Goal: Task Accomplishment & Management: Complete application form

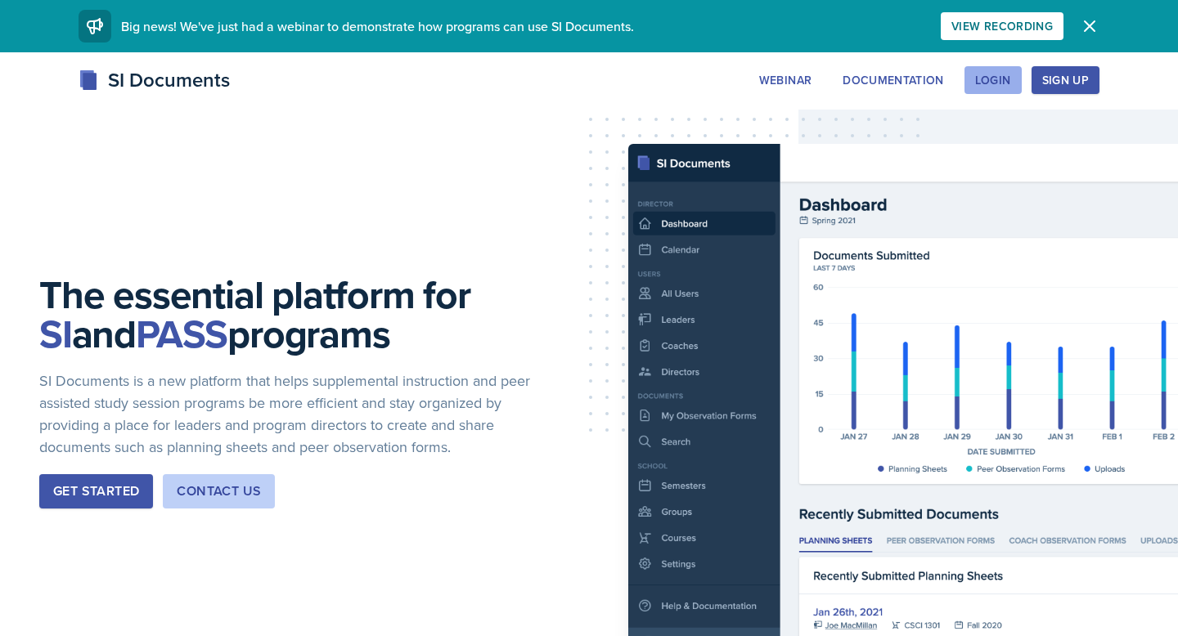
click at [996, 70] on button "Login" at bounding box center [992, 80] width 57 height 28
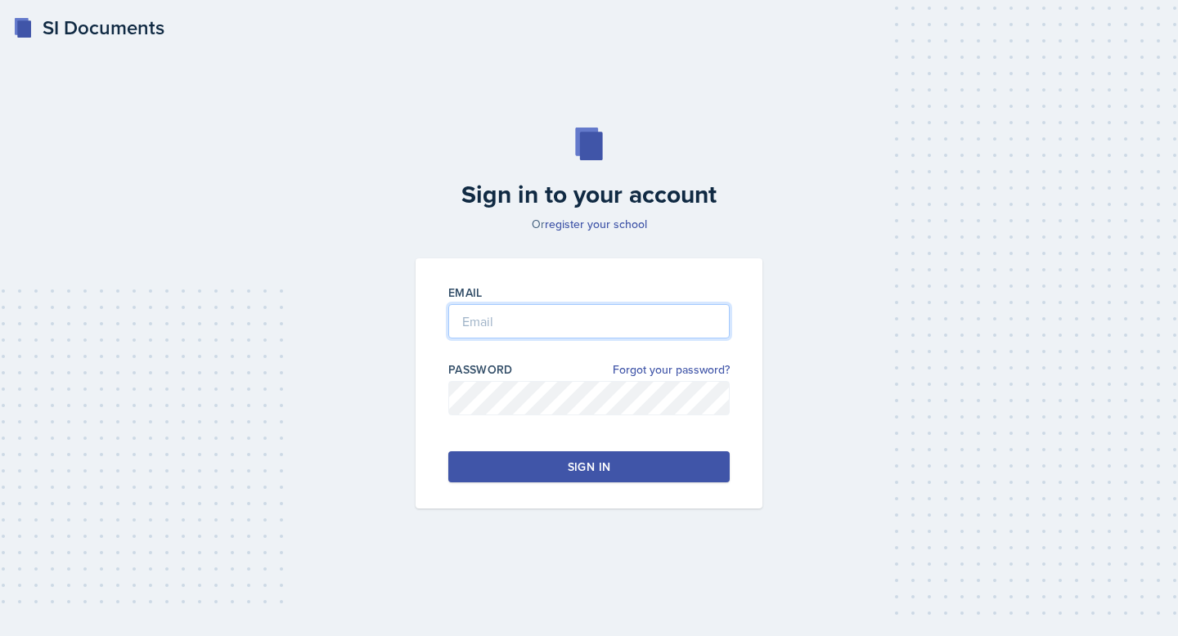
type input "[PERSON_NAME][EMAIL_ADDRESS][PERSON_NAME][DOMAIN_NAME]"
click at [590, 473] on div "Sign in" at bounding box center [589, 467] width 43 height 16
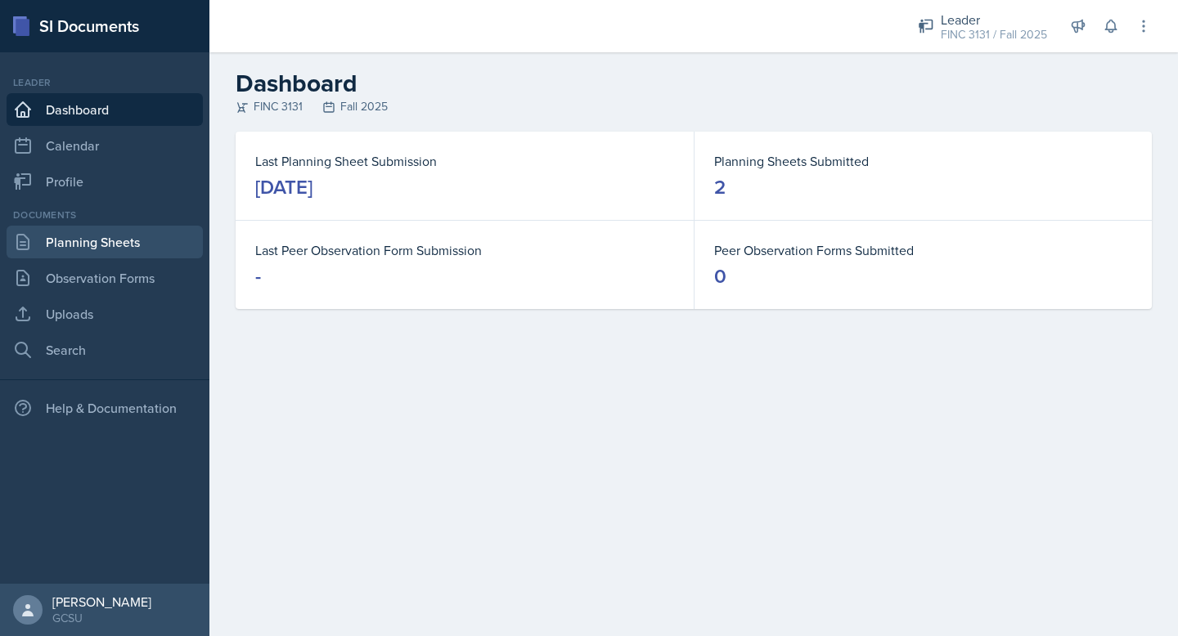
click at [111, 247] on link "Planning Sheets" at bounding box center [105, 242] width 196 height 33
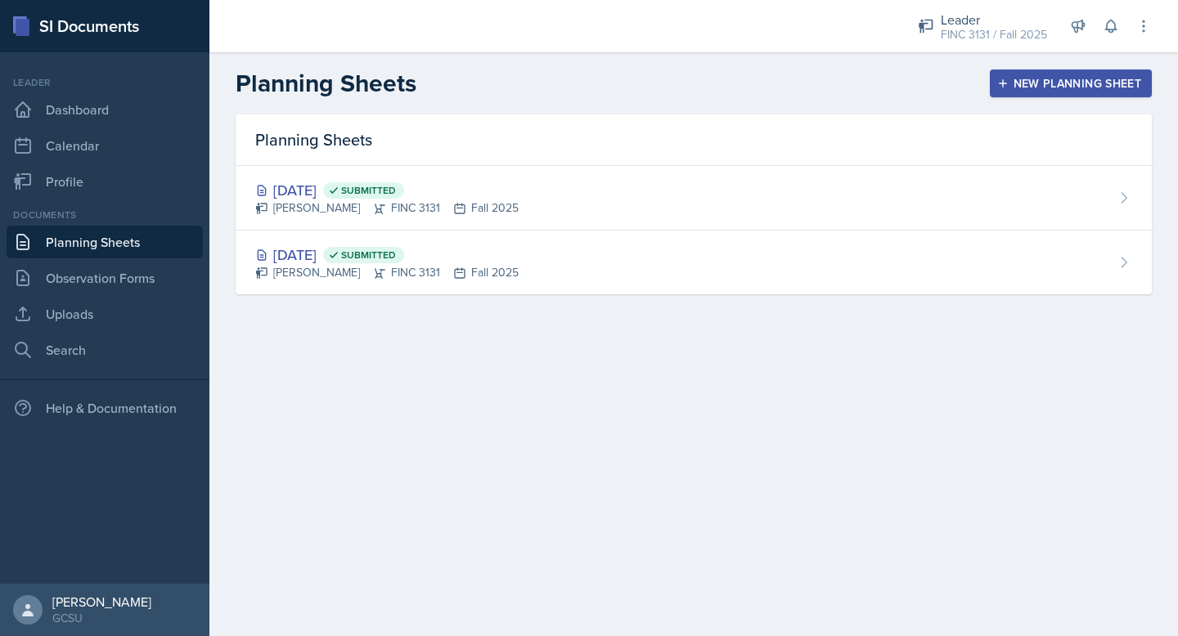
click at [1012, 87] on div "New Planning Sheet" at bounding box center [1070, 83] width 141 height 13
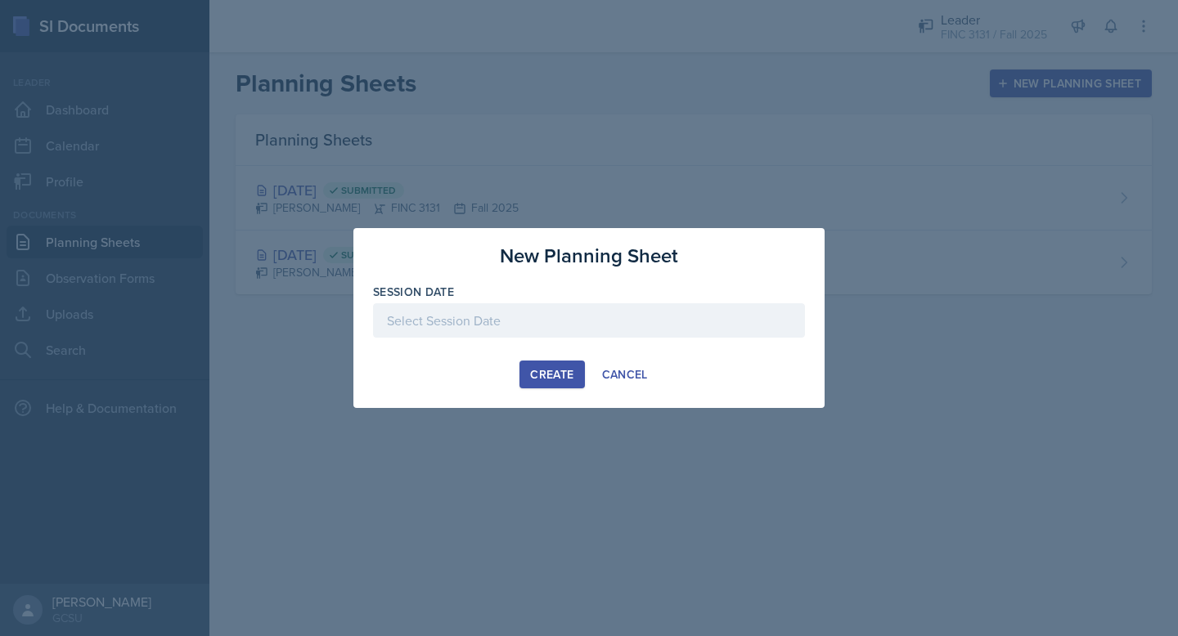
click at [537, 316] on div at bounding box center [589, 320] width 432 height 34
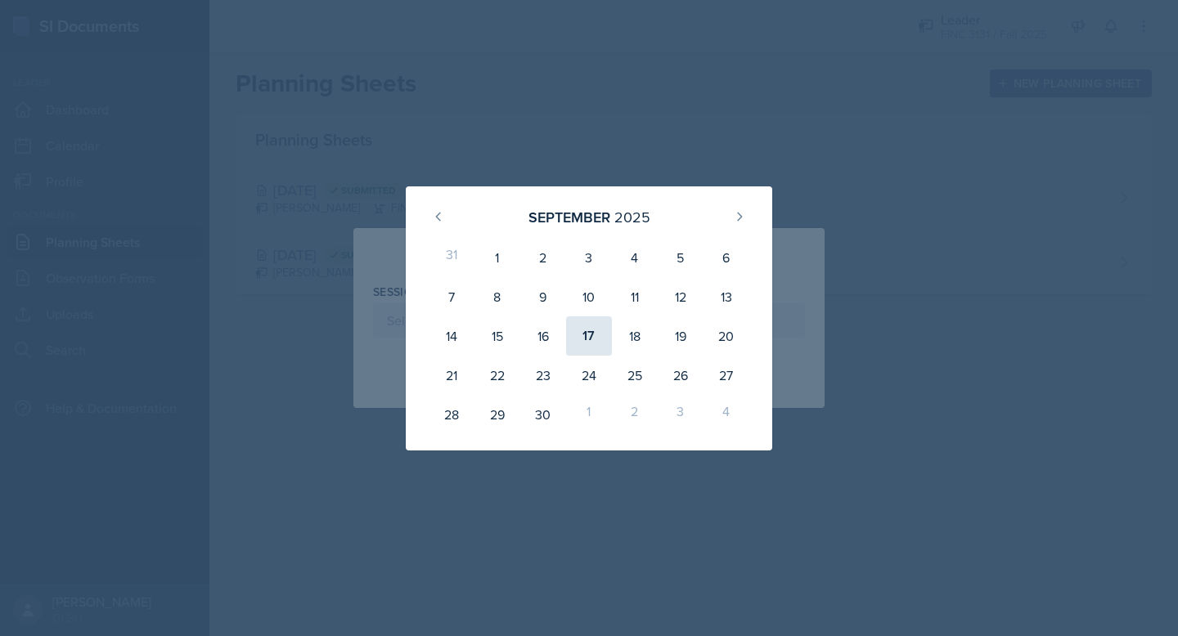
click at [592, 343] on div "17" at bounding box center [589, 335] width 46 height 39
type input "[DATE]"
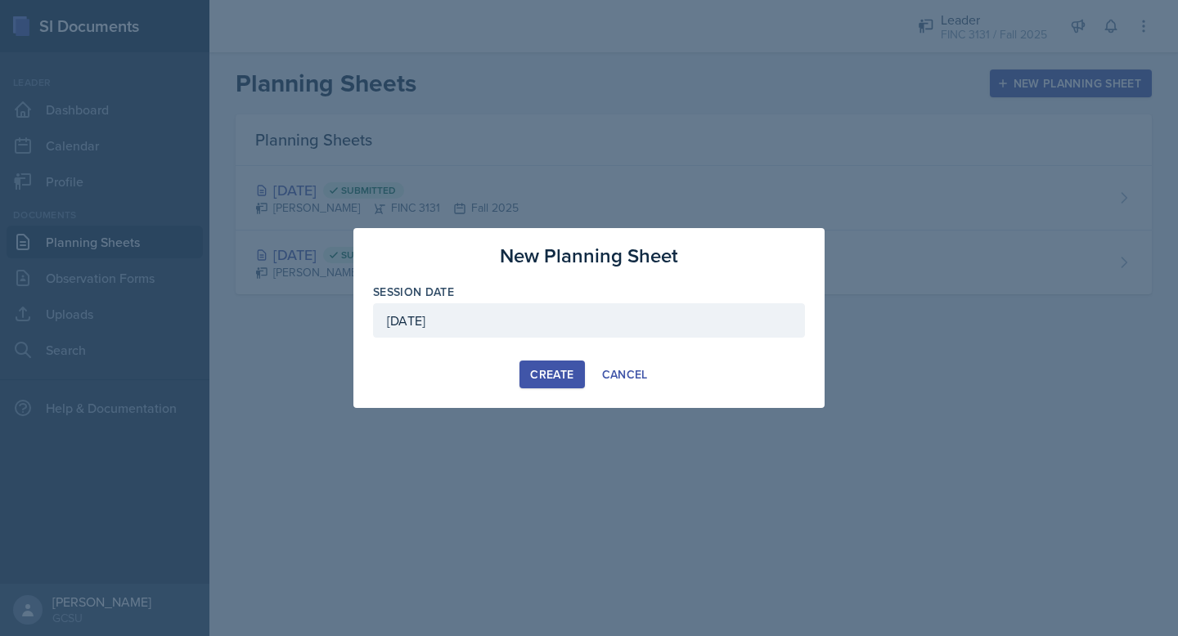
click at [550, 381] on div "Create" at bounding box center [551, 374] width 43 height 13
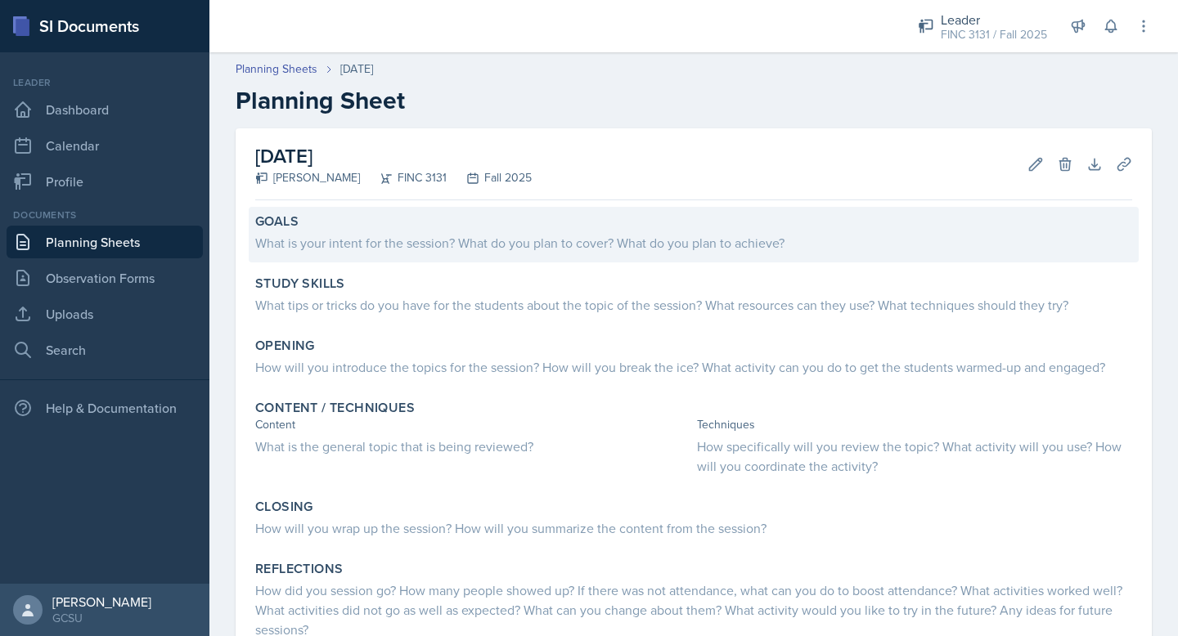
click at [502, 223] on div "Goals" at bounding box center [693, 221] width 877 height 16
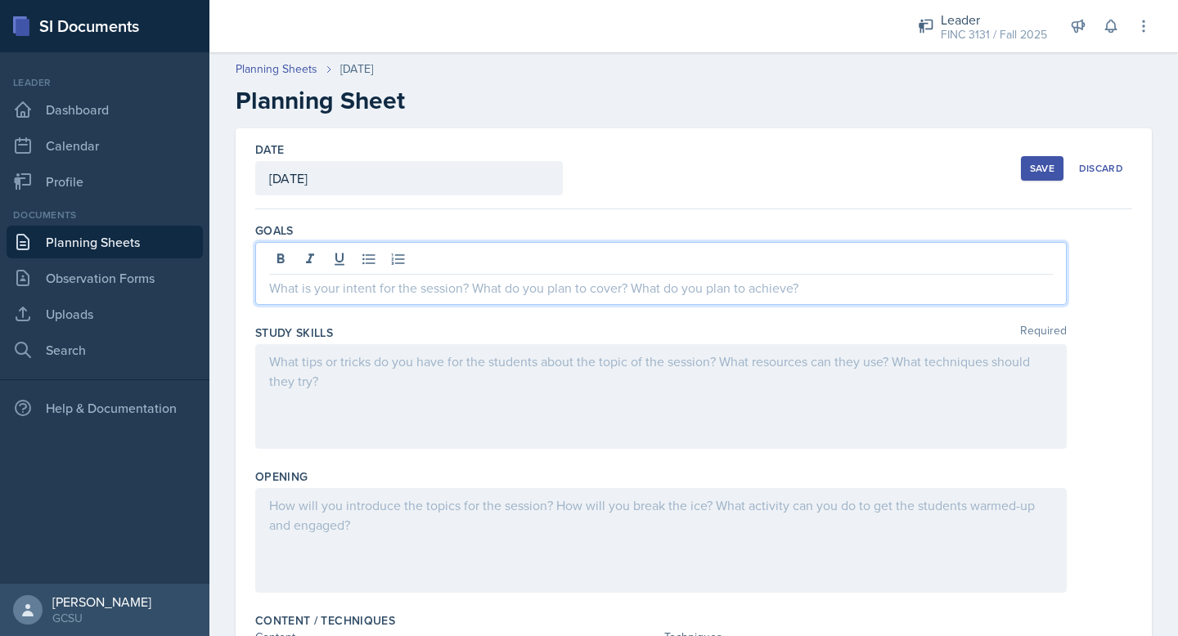
click at [506, 253] on div at bounding box center [660, 273] width 811 height 63
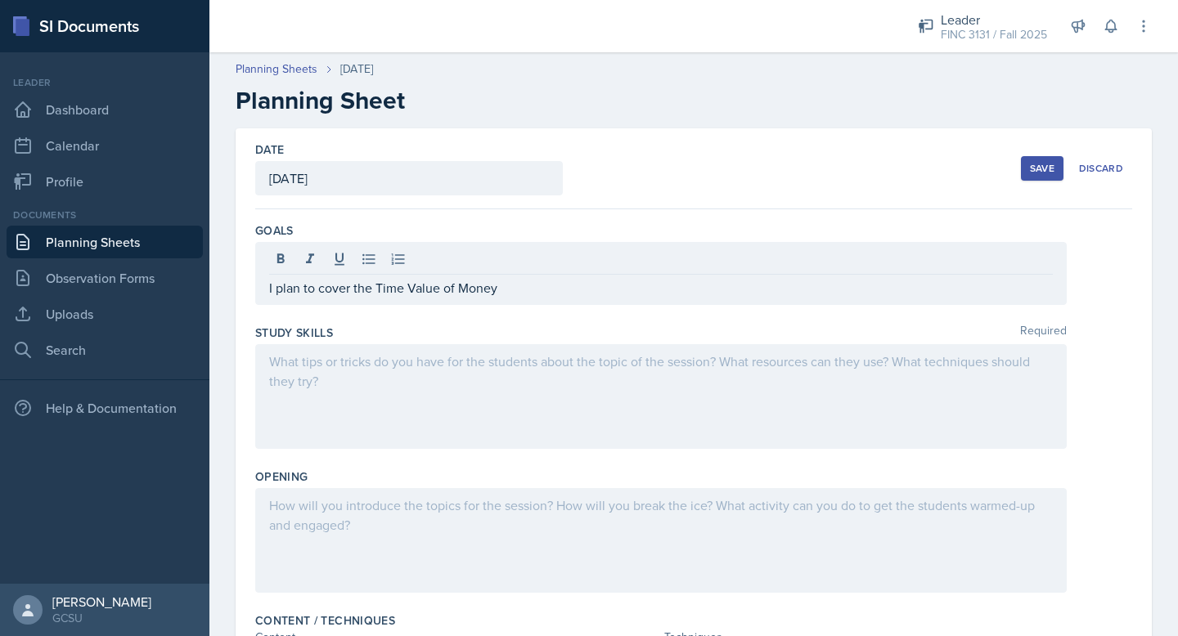
click at [477, 379] on div at bounding box center [660, 396] width 811 height 105
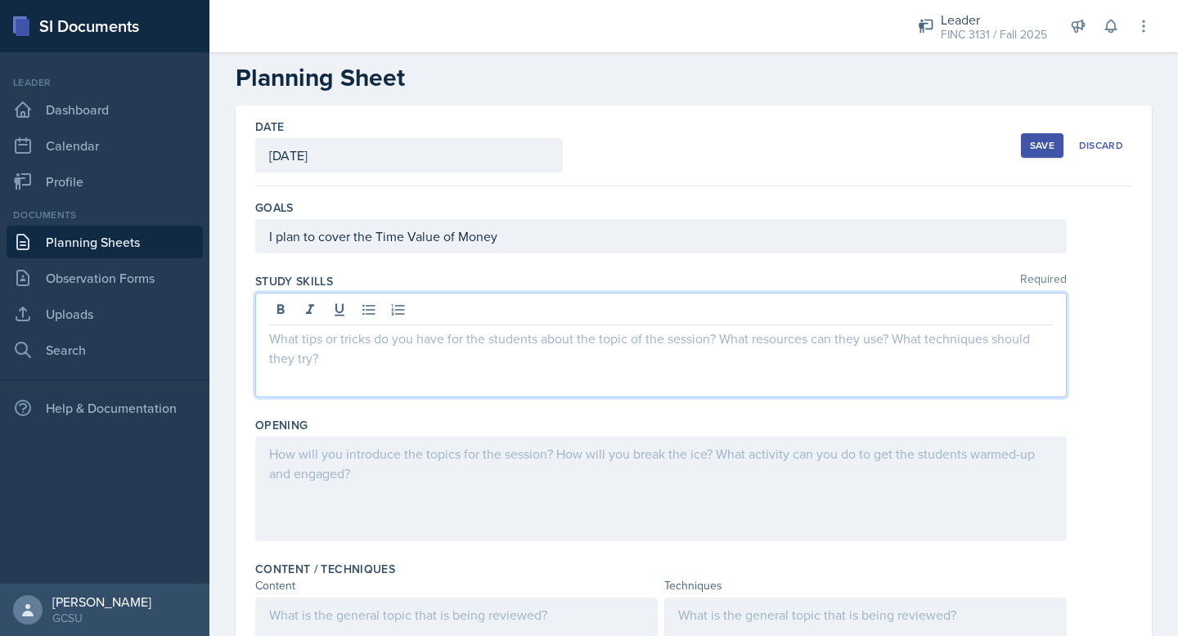
scroll to position [25, 0]
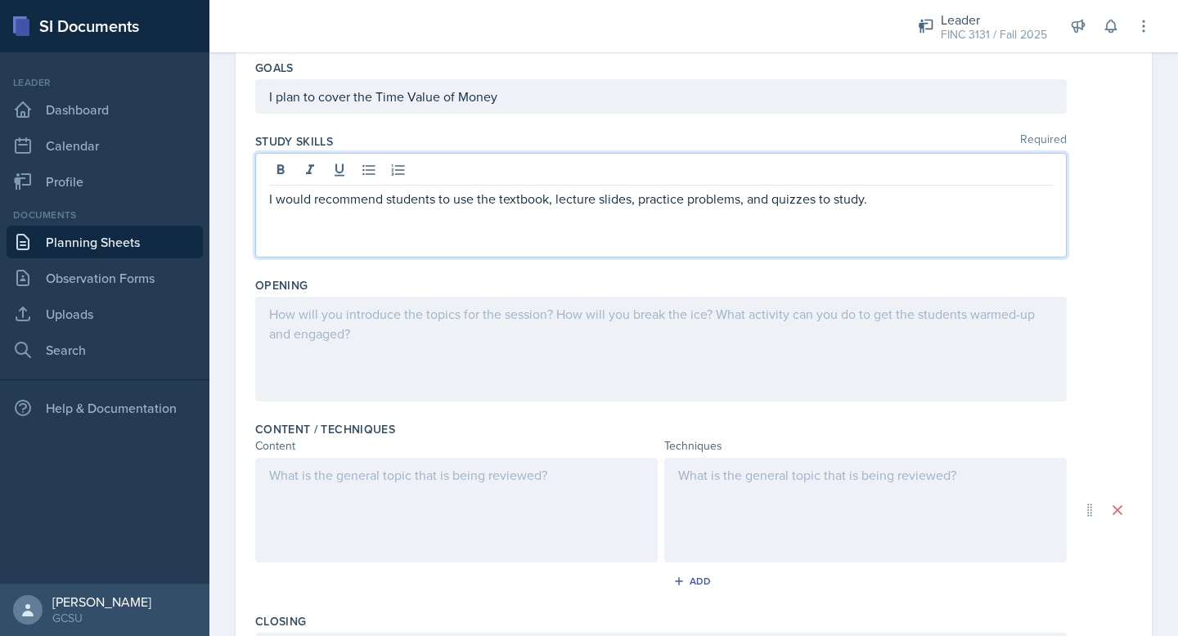
click at [470, 357] on div at bounding box center [660, 349] width 811 height 105
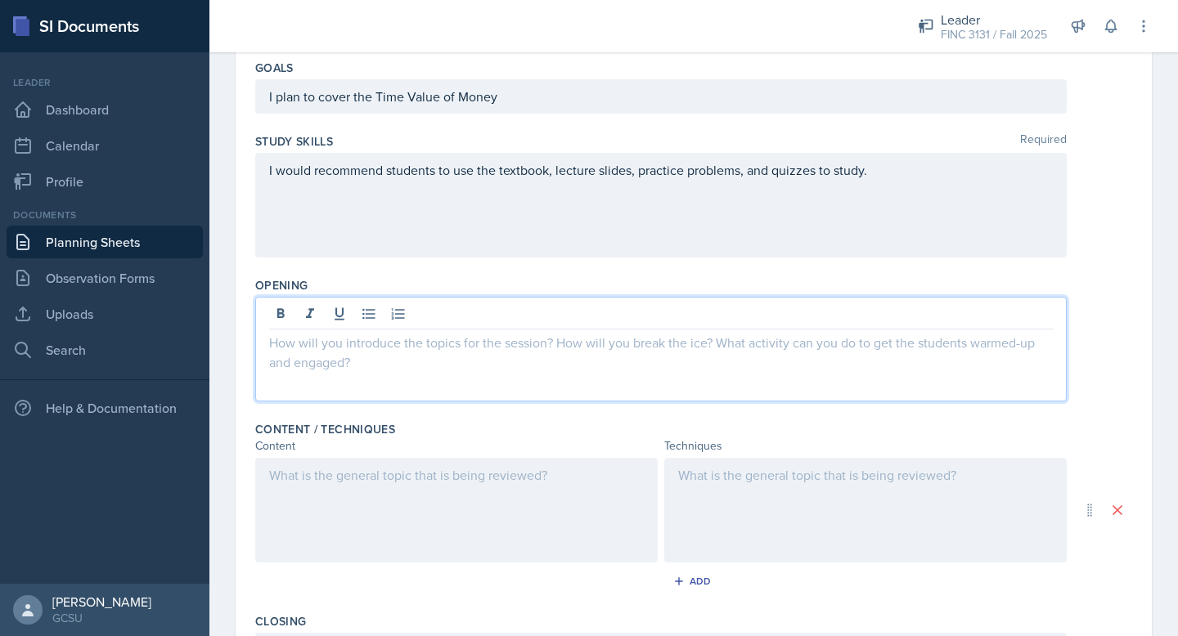
scroll to position [191, 0]
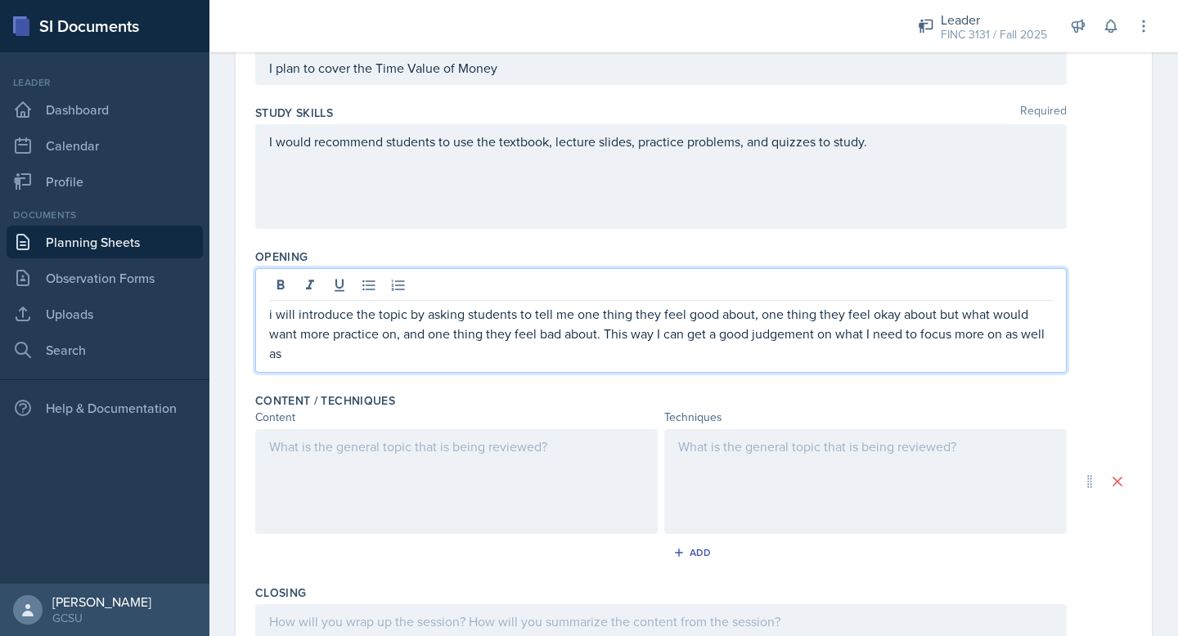
click at [276, 315] on p "i will introduce the topic by asking students to tell me one thing they feel go…" at bounding box center [660, 333] width 783 height 59
click at [1030, 339] on p "Iwill introduce the topic by asking students to tell me one thing they feel goo…" at bounding box center [660, 333] width 783 height 59
click at [272, 316] on p "Iwill introduce the topic by asking students to tell me one thing they feel goo…" at bounding box center [660, 333] width 783 height 59
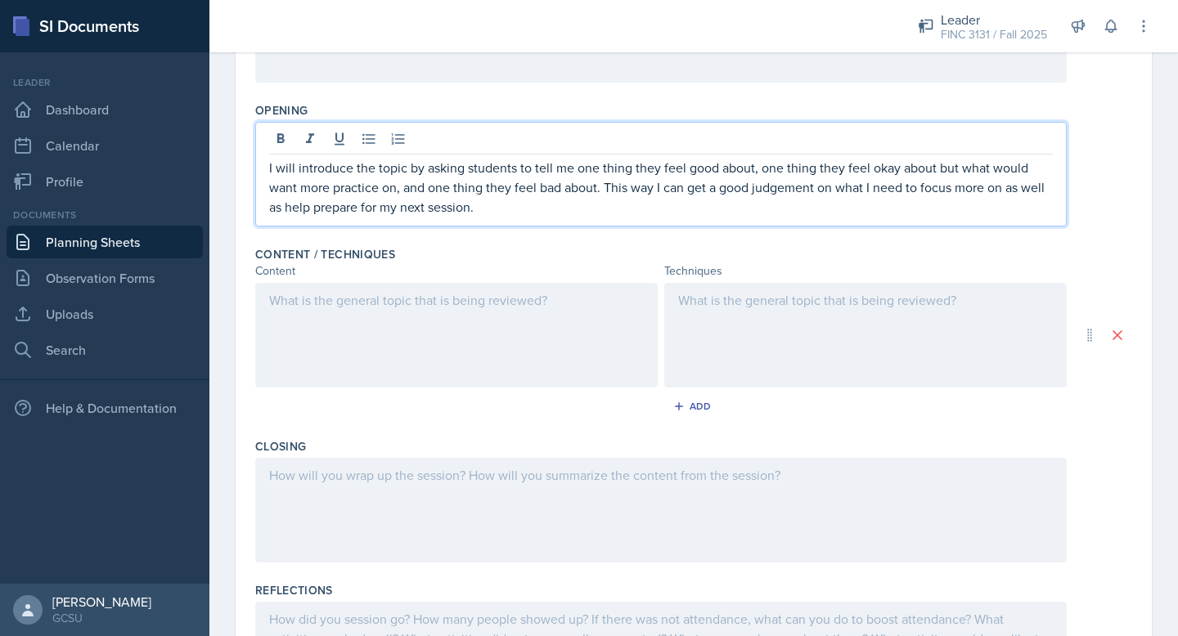
scroll to position [357, 0]
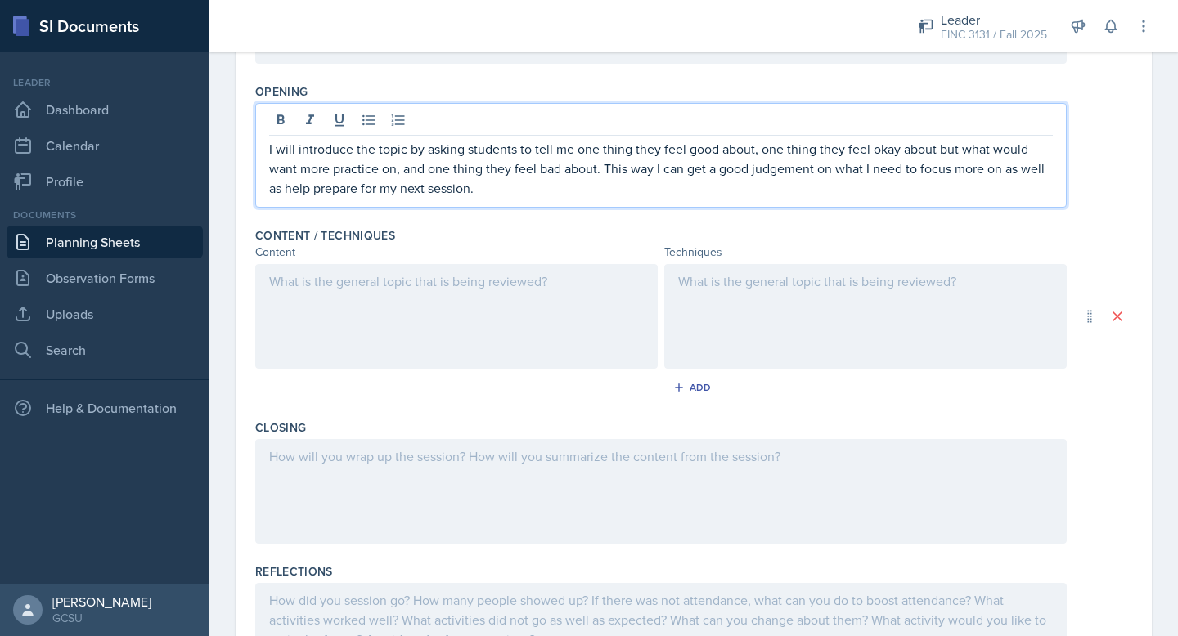
click at [478, 303] on div at bounding box center [456, 316] width 402 height 105
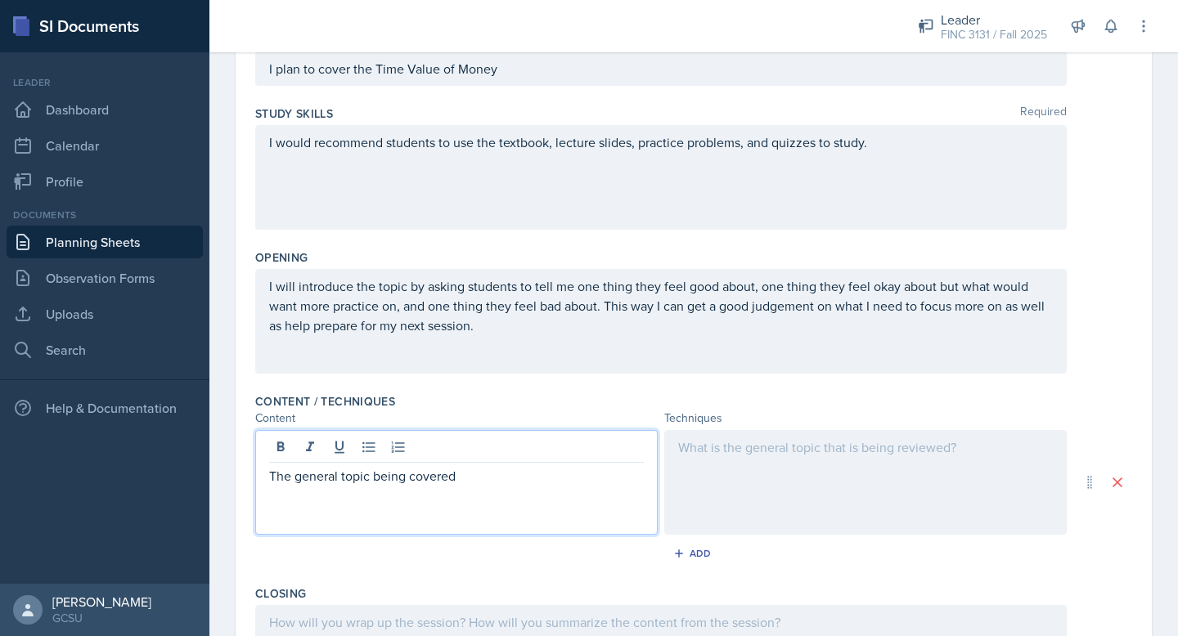
scroll to position [191, 0]
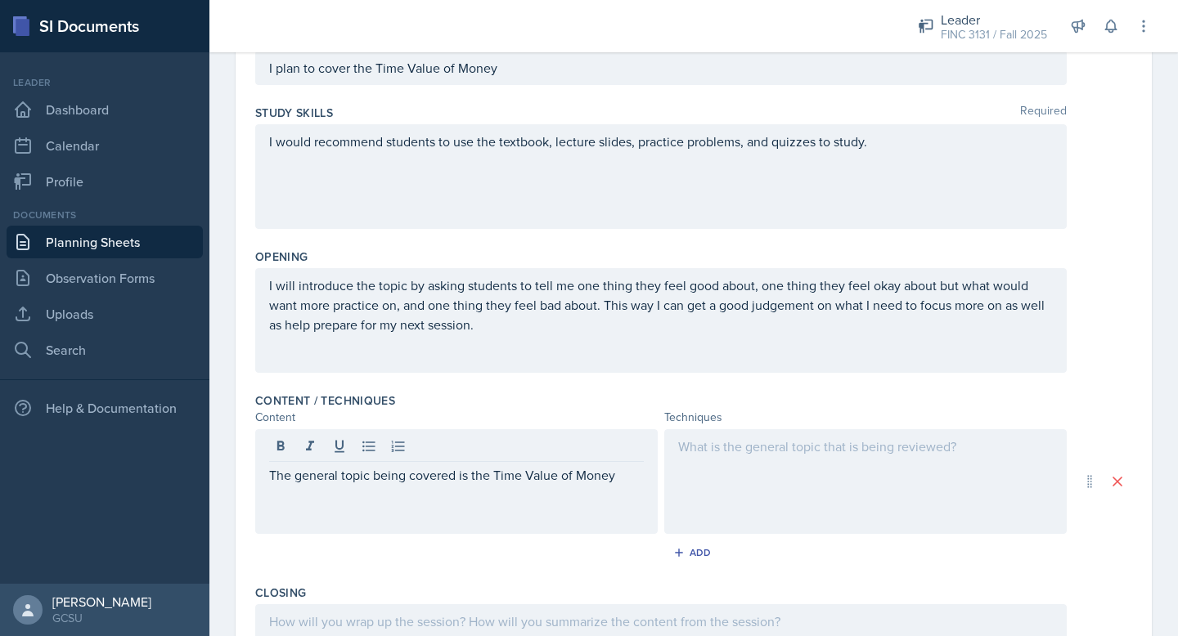
click at [514, 520] on div "The general topic being covered is the Time Value of Money" at bounding box center [456, 481] width 402 height 105
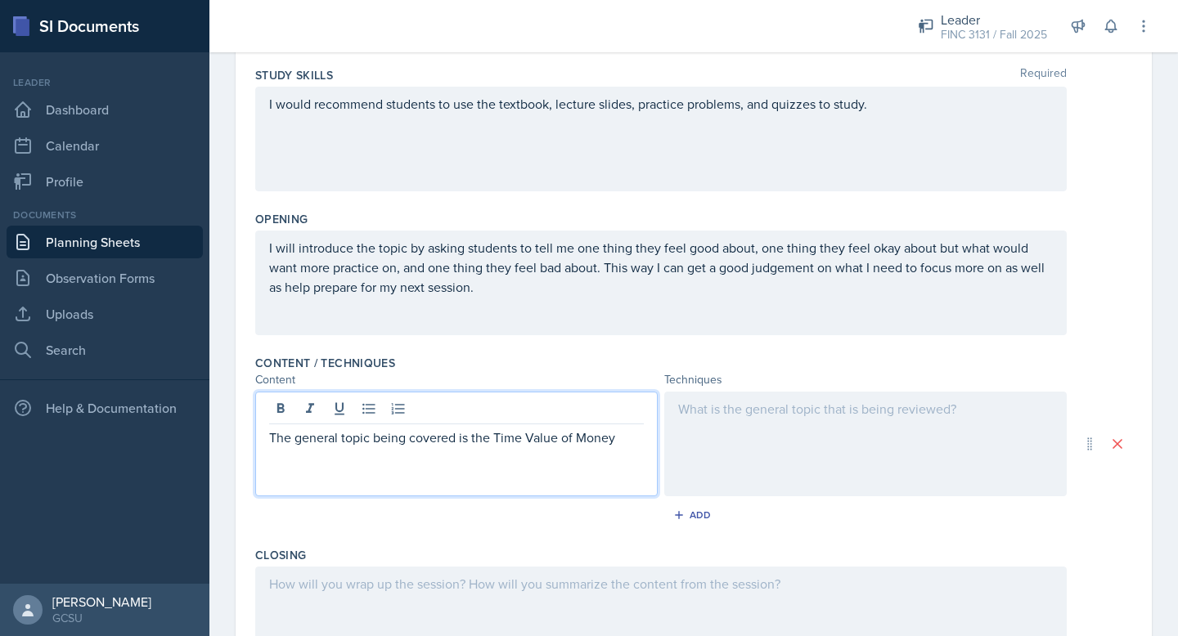
scroll to position [227, 0]
click at [702, 425] on div at bounding box center [865, 445] width 402 height 105
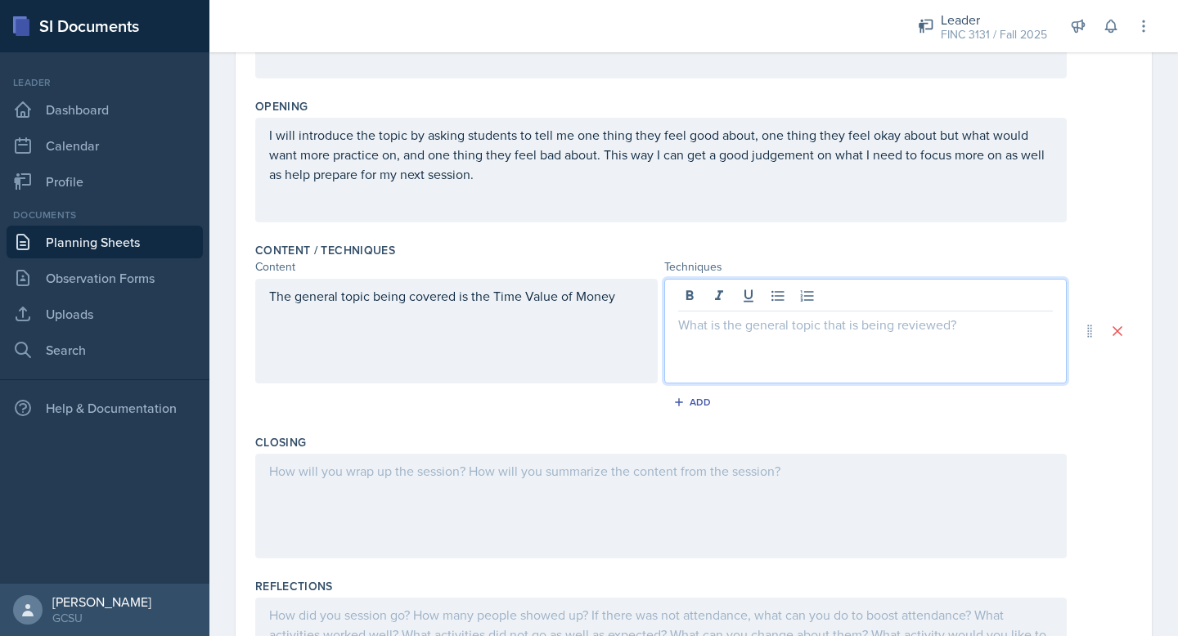
scroll to position [355, 0]
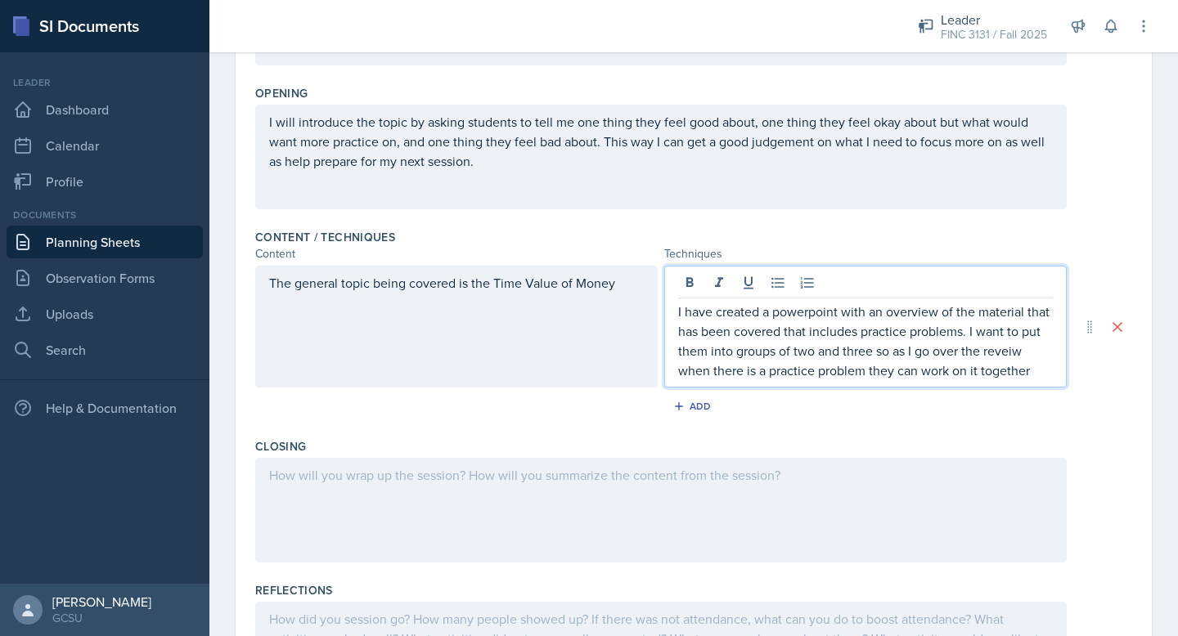
click at [1005, 351] on p "I have created a powerpoint with an overview of the material that has been cove…" at bounding box center [865, 341] width 375 height 79
click at [1043, 375] on p "I have created a powerpoint with an overview of the material that has been cove…" at bounding box center [865, 341] width 375 height 79
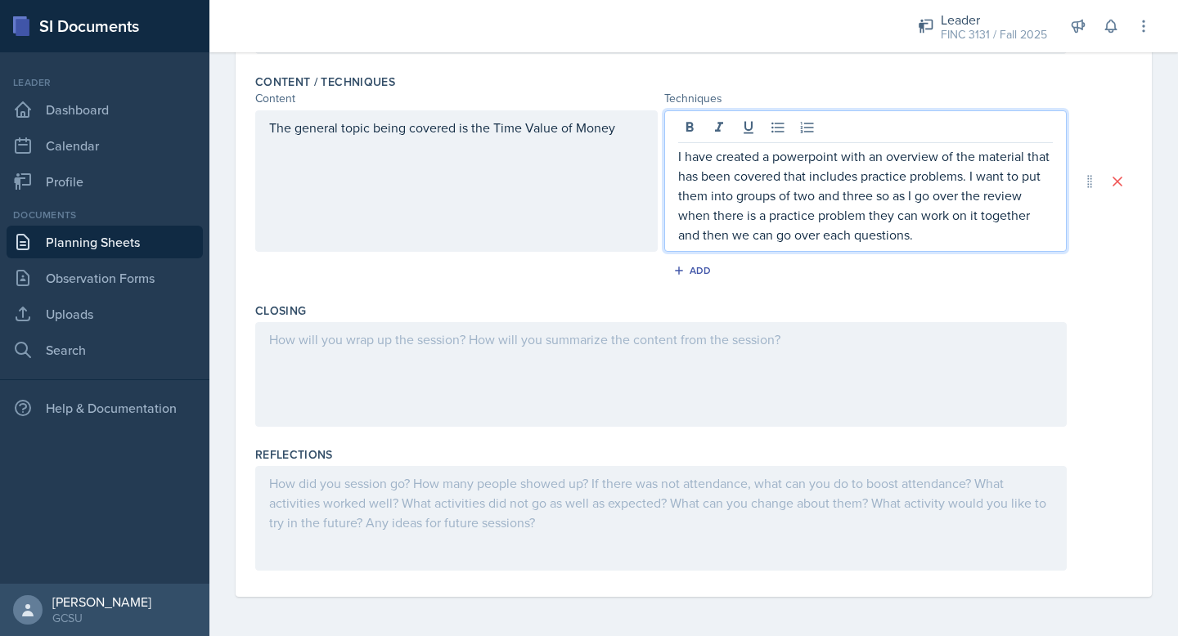
click at [801, 369] on div at bounding box center [660, 374] width 811 height 105
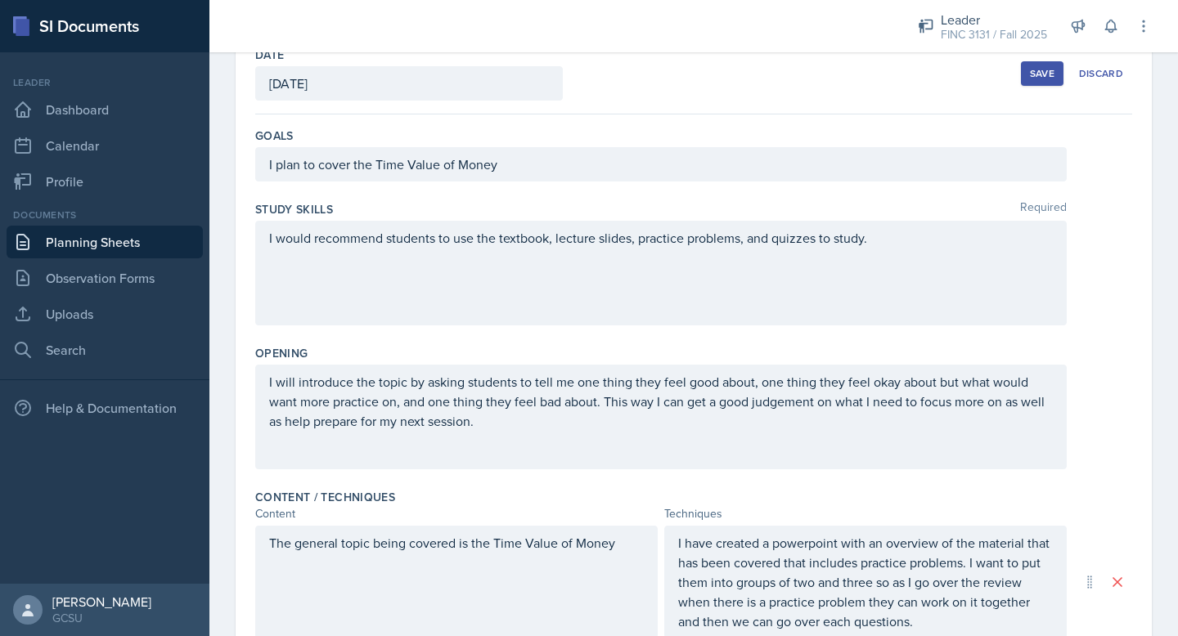
scroll to position [0, 0]
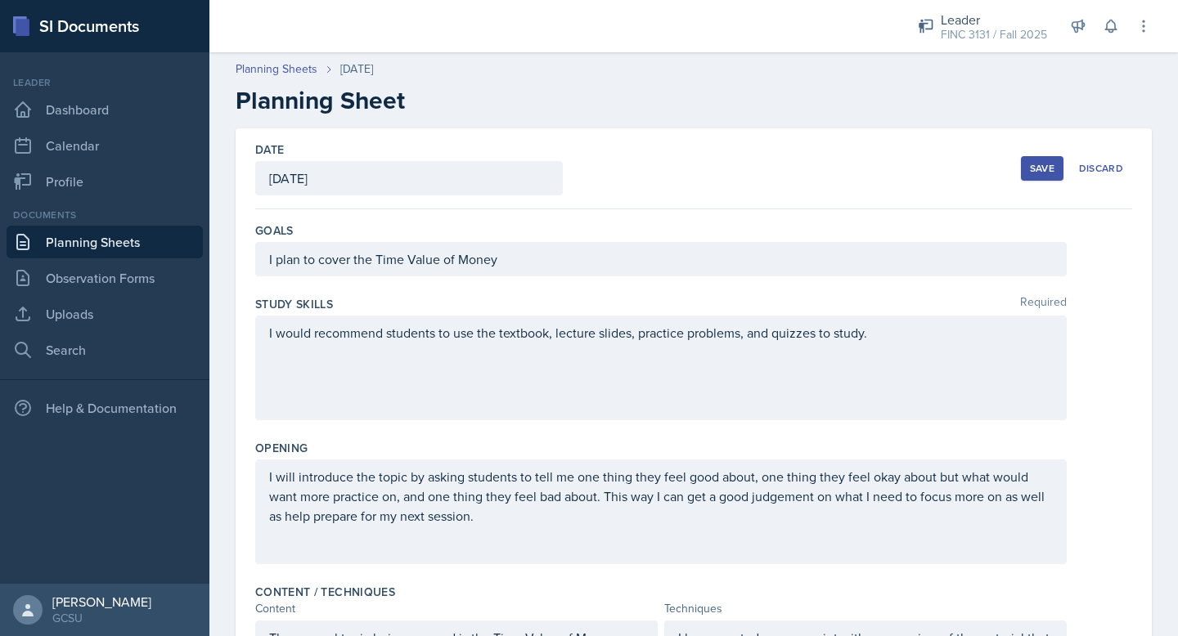
click at [1035, 164] on div "Save" at bounding box center [1042, 168] width 25 height 13
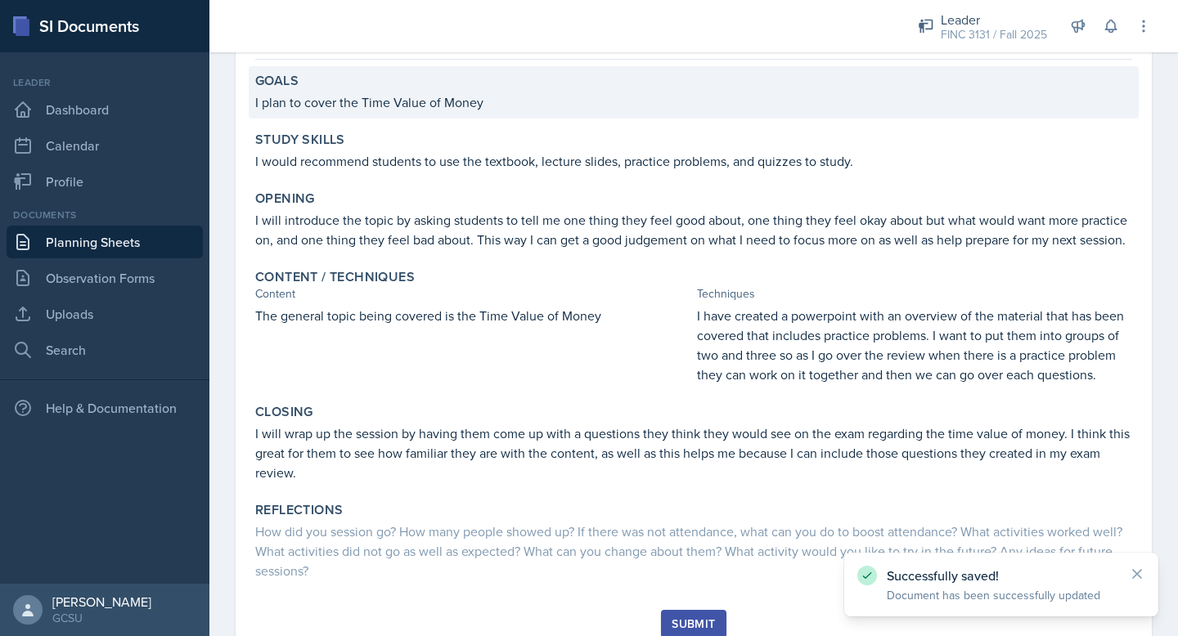
scroll to position [201, 0]
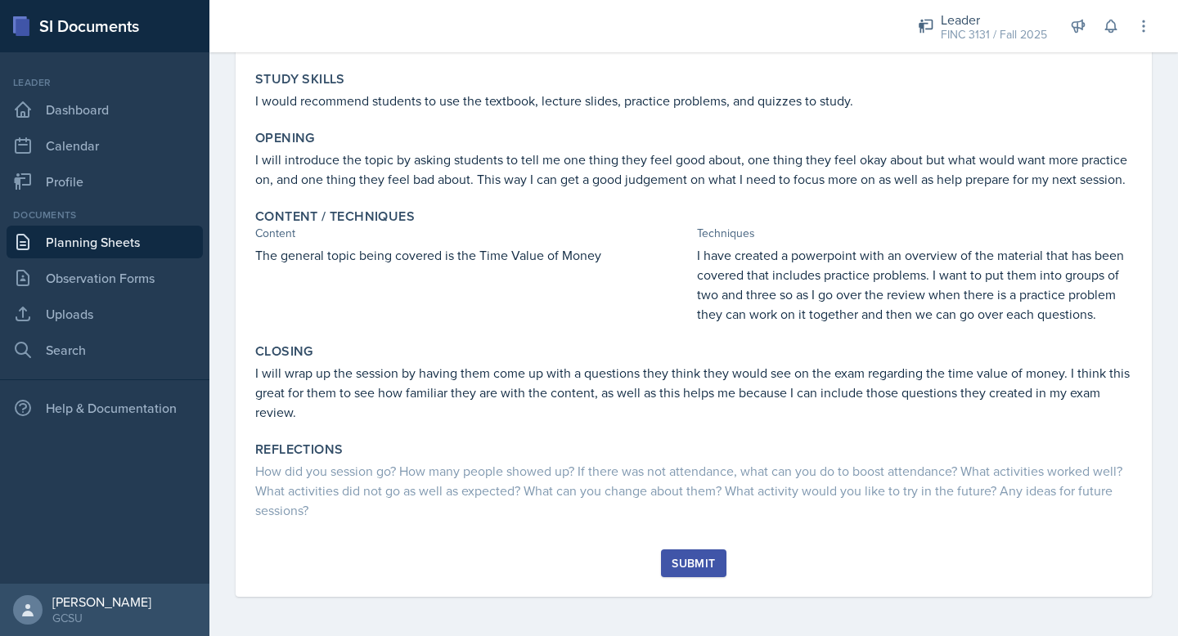
click at [706, 560] on div "Submit" at bounding box center [692, 563] width 43 height 13
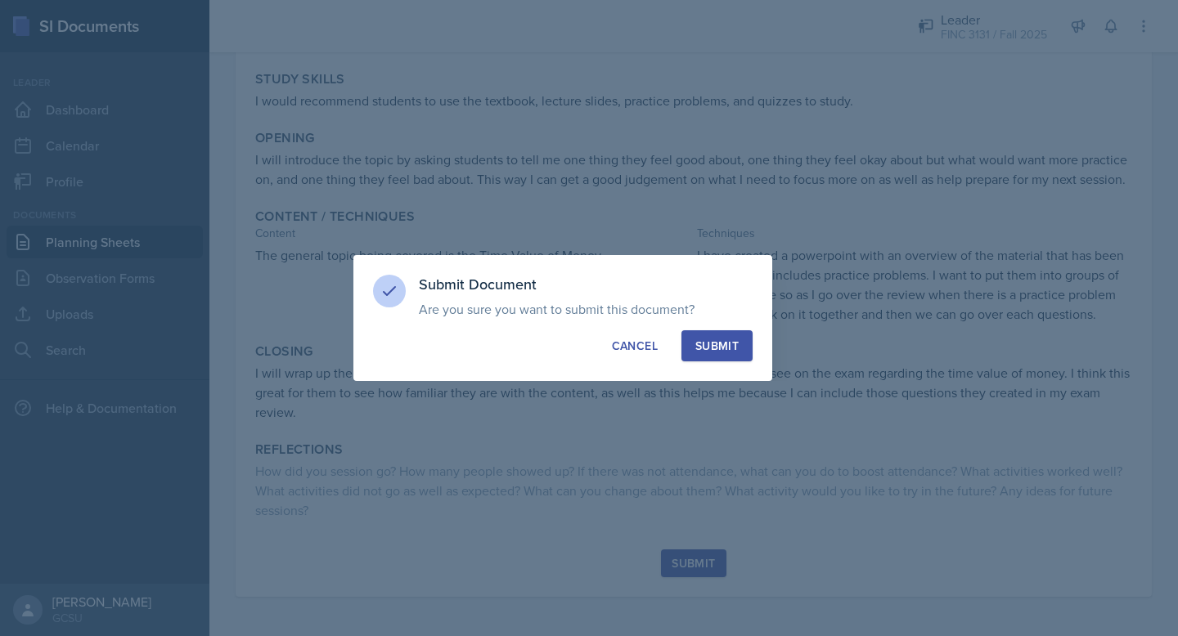
click at [709, 341] on div "Submit" at bounding box center [716, 346] width 43 height 16
